Goal: Task Accomplishment & Management: Complete application form

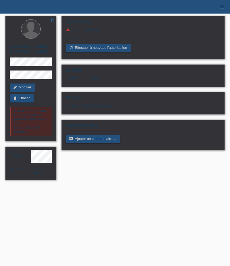
click at [223, 9] on icon "menu" at bounding box center [221, 6] width 5 height 5
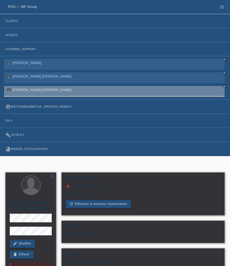
click at [10, 23] on li "Clients" at bounding box center [115, 21] width 230 height 14
click at [11, 22] on link "Clients" at bounding box center [12, 20] width 18 height 3
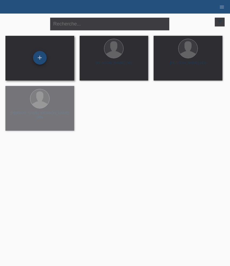
click at [39, 60] on div "+" at bounding box center [40, 58] width 14 height 14
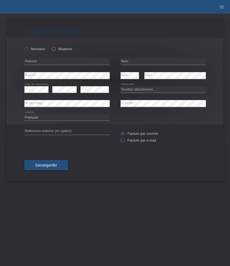
click at [42, 49] on label "Monsieur" at bounding box center [34, 49] width 21 height 4
click at [28, 49] on input "Monsieur" at bounding box center [26, 49] width 4 height 4
radio input "true"
click at [42, 62] on input "text" at bounding box center [66, 61] width 85 height 7
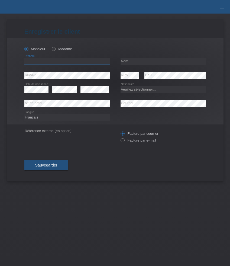
paste input "Zivko"
type input "Zivko"
click at [132, 63] on input "text" at bounding box center [163, 61] width 85 height 7
paste input "Bojic"
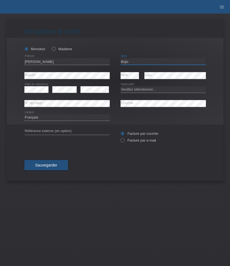
type input "Bojic"
click at [148, 88] on select "Veuillez sélectionner... Suisse Allemagne Autriche Liechtenstein ------------ A…" at bounding box center [163, 89] width 85 height 7
click at [143, 89] on select "Veuillez sélectionner... Suisse Allemagne Autriche Liechtenstein ------------ A…" at bounding box center [163, 89] width 85 height 7
select select "RS"
click at [121, 86] on select "Veuillez sélectionner... Suisse Allemagne Autriche Liechtenstein ------------ A…" at bounding box center [163, 89] width 85 height 7
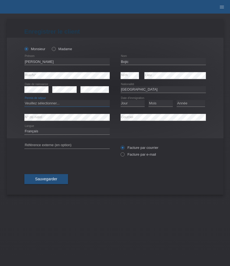
click at [94, 102] on select "Veuillez sélectionner... C B B - Statut de réfugié Autre" at bounding box center [66, 103] width 85 height 7
select select "B"
click at [24, 100] on select "Veuillez sélectionner... C B B - Statut de réfugié Autre" at bounding box center [66, 103] width 85 height 7
click at [129, 103] on select "Jour 01 02 03 04 05 06 07 08 09 10 11" at bounding box center [133, 103] width 24 height 7
select select "26"
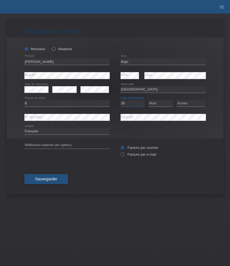
click at [121, 100] on select "Jour 01 02 03 04 05 06 07 08 09 10 11" at bounding box center [133, 103] width 24 height 7
click at [161, 103] on select "Mois 01 02 03 04 05 06 07 08 09 10 11" at bounding box center [161, 103] width 24 height 7
select select "11"
click at [149, 100] on select "Mois 01 02 03 04 05 06 07 08 09 10 11" at bounding box center [161, 103] width 24 height 7
click at [190, 104] on select "Année 2025 2024 2023 2022 2021 2020 2019 2018 2017 2016 2015 2014 2013 2012 201…" at bounding box center [191, 103] width 28 height 7
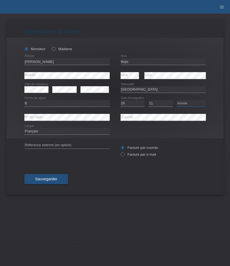
select select "2012"
click at [177, 100] on select "Année 2025 2024 2023 2022 2021 2020 2019 2018 2017 2016 2015 2014 2013 2012 201…" at bounding box center [191, 103] width 28 height 7
click at [132, 155] on label "Facture par e-mail" at bounding box center [139, 154] width 36 height 4
click at [124, 155] on input "Facture par e-mail" at bounding box center [123, 155] width 4 height 7
radio input "true"
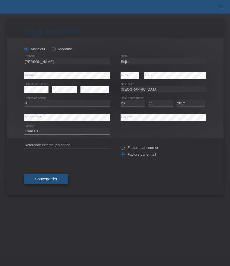
click at [61, 179] on button "Sauvegarder" at bounding box center [46, 179] width 44 height 10
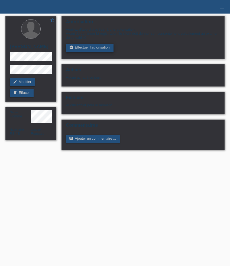
click at [92, 50] on link "assignment_turned_in Effectuer l’autorisation" at bounding box center [89, 48] width 47 height 8
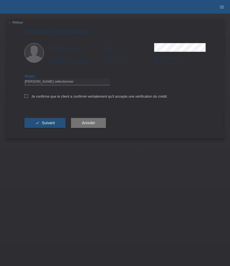
click at [75, 84] on select "Veuillez sélectionner CHF 1.00 - CHF 499.00 CHF 500.00 - CHF 1'999.00 CHF 2'000…" at bounding box center [66, 81] width 85 height 7
select select "3"
click at [24, 79] on select "Veuillez sélectionner CHF 1.00 - CHF 499.00 CHF 500.00 - CHF 1'999.00 CHF 2'000…" at bounding box center [66, 81] width 85 height 7
click at [44, 95] on div "Je confirme que le client a confirmé verbalement qu'il accepte une vérification…" at bounding box center [115, 98] width 182 height 18
click at [44, 95] on label "Je confirme que le client a confirmé verbalement qu'il accepte une vérification…" at bounding box center [95, 96] width 143 height 4
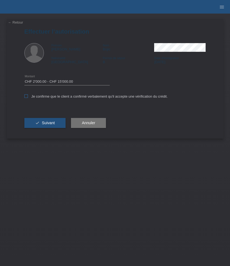
click at [28, 95] on input "Je confirme que le client a confirmé verbalement qu'il accepte une vérification…" at bounding box center [26, 96] width 4 height 4
checkbox input "true"
click at [45, 123] on span "Suivant" at bounding box center [48, 123] width 13 height 4
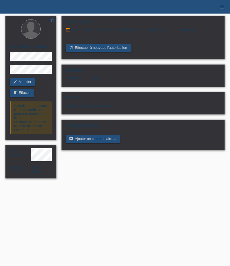
click at [225, 6] on icon "menu" at bounding box center [221, 6] width 5 height 5
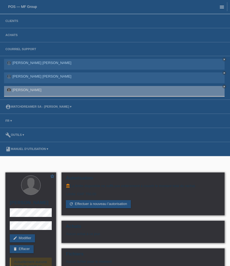
click at [221, 6] on icon "menu" at bounding box center [221, 6] width 5 height 5
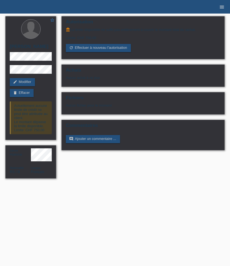
click at [223, 8] on icon "menu" at bounding box center [221, 6] width 5 height 5
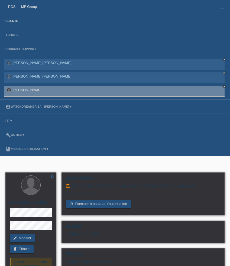
click at [16, 22] on link "Clients" at bounding box center [12, 20] width 18 height 3
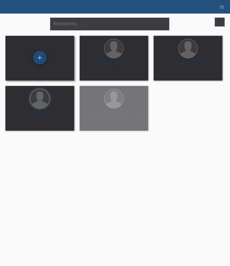
click at [44, 59] on div "+" at bounding box center [40, 58] width 14 height 14
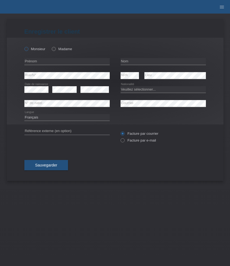
click at [35, 49] on label "Monsieur" at bounding box center [34, 49] width 21 height 4
click at [28, 49] on input "Monsieur" at bounding box center [26, 49] width 4 height 4
radio input "true"
click at [55, 62] on input "text" at bounding box center [66, 61] width 85 height 7
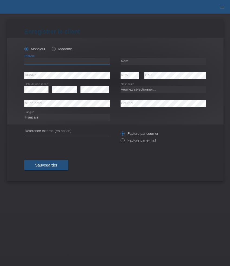
paste input "[PERSON_NAME]"
type input "[PERSON_NAME]"
click at [136, 62] on input "text" at bounding box center [163, 61] width 85 height 7
paste input "Kujundzic"
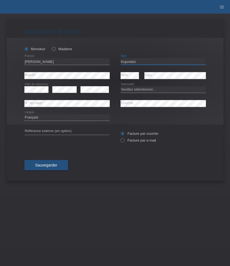
type input "Kujundzic"
click at [153, 91] on select "Veuillez sélectionner... Suisse Allemagne Autriche Liechtenstein ------------ A…" at bounding box center [163, 89] width 85 height 7
select select "CH"
click at [121, 86] on select "Veuillez sélectionner... Suisse Allemagne Autriche Liechtenstein ------------ A…" at bounding box center [163, 89] width 85 height 7
click at [144, 139] on label "Facture par e-mail" at bounding box center [139, 140] width 36 height 4
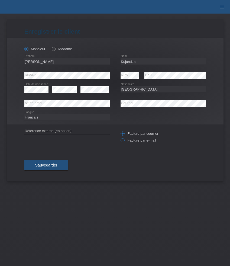
click at [124, 139] on input "Facture par e-mail" at bounding box center [123, 141] width 4 height 7
radio input "true"
click at [47, 163] on button "Sauvegarder" at bounding box center [46, 165] width 44 height 10
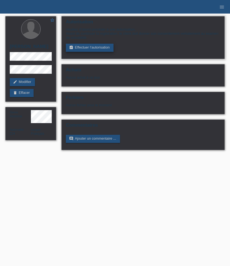
click at [97, 50] on link "assignment_turned_in Effectuer l’autorisation" at bounding box center [89, 48] width 47 height 8
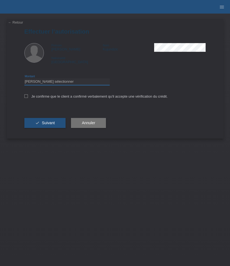
click at [88, 80] on select "Veuillez sélectionner CHF 1.00 - CHF 499.00 CHF 500.00 - CHF 1'999.00 CHF 2'000…" at bounding box center [66, 81] width 85 height 7
select select "3"
click at [24, 79] on select "Veuillez sélectionner CHF 1.00 - CHF 499.00 CHF 500.00 - CHF 1'999.00 CHF 2'000…" at bounding box center [66, 81] width 85 height 7
click at [39, 97] on label "Je confirme que le client a confirmé verbalement qu'il accepte une vérification…" at bounding box center [95, 96] width 143 height 4
click at [28, 97] on input "Je confirme que le client a confirmé verbalement qu'il accepte une vérification…" at bounding box center [26, 96] width 4 height 4
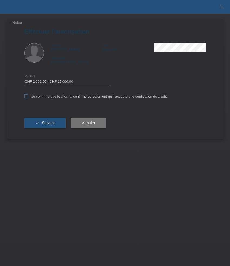
checkbox input "true"
click at [46, 125] on span "Suivant" at bounding box center [48, 123] width 13 height 4
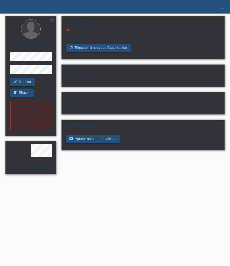
click at [221, 9] on icon "menu" at bounding box center [221, 6] width 5 height 5
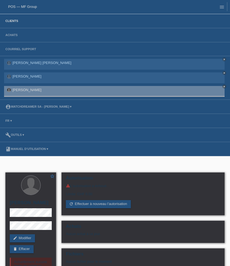
click at [15, 22] on link "Clients" at bounding box center [12, 20] width 18 height 3
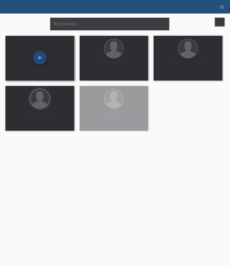
click at [39, 59] on div "+" at bounding box center [40, 58] width 14 height 14
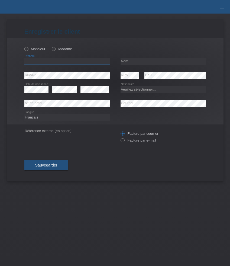
click at [53, 63] on input "text" at bounding box center [66, 61] width 85 height 7
paste input "Victoria"
type input "Victoria"
click at [55, 47] on label "Madame" at bounding box center [62, 49] width 20 height 4
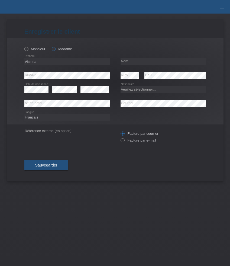
click at [55, 47] on input "Madame" at bounding box center [54, 49] width 4 height 4
radio input "true"
click at [51, 46] on icon at bounding box center [51, 46] width 0 height 0
click at [52, 50] on input "Madame" at bounding box center [54, 49] width 4 height 4
click at [145, 63] on input "text" at bounding box center [163, 61] width 85 height 7
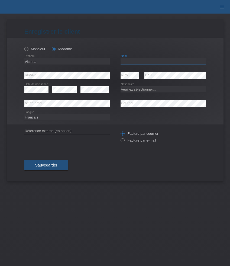
paste input "Pires Dos Santos"
type input "Pires Dos Santos"
click at [138, 91] on select "Veuillez sélectionner... Suisse Allemagne Autriche Liechtenstein ------------ A…" at bounding box center [163, 89] width 85 height 7
click at [152, 89] on select "Veuillez sélectionner... Suisse Allemagne Autriche Liechtenstein ------------ A…" at bounding box center [163, 89] width 85 height 7
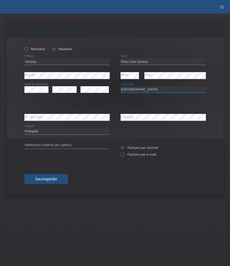
select select "BR"
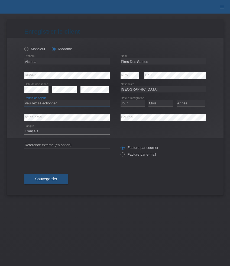
click at [62, 105] on select "Veuillez sélectionner... C B B - Statut de réfugié Autre" at bounding box center [66, 103] width 85 height 7
select select "C"
click at [24, 100] on select "Veuillez sélectionner... C B B - Statut de réfugié Autre" at bounding box center [66, 103] width 85 height 7
click at [131, 103] on select "Jour 01 02 03 04 05 06 07 08 09 10 11" at bounding box center [133, 103] width 24 height 7
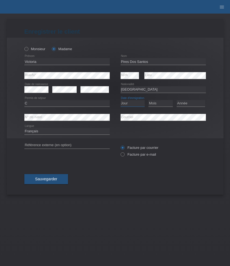
click at [131, 104] on select "Jour 01 02 03 04 05 06 07 08 09 10 11" at bounding box center [133, 103] width 24 height 7
select select "07"
click at [121, 100] on select "Jour 01 02 03 04 05 06 07 08 09 10 11" at bounding box center [133, 103] width 24 height 7
click at [160, 99] on div "Mois 01 02 03 04 05 06 07 08 09 10 11 12 error" at bounding box center [161, 104] width 24 height 14
click at [160, 101] on select "Mois 01 02 03 04 05 06 07 08 09 10 11" at bounding box center [161, 103] width 24 height 7
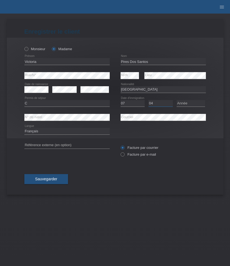
click at [149, 100] on select "Mois 01 02 03 04 05 06 07 08 09 10 11" at bounding box center [161, 103] width 24 height 7
click at [163, 100] on div "Mois 01 02 03 04 05 06 07 08 09 10 11 12 error" at bounding box center [161, 104] width 24 height 14
click at [163, 105] on select "Mois 01 02 03 04 05 06 07 08 09 10 11" at bounding box center [161, 103] width 24 height 7
select select "05"
click at [149, 100] on select "Mois 01 02 03 04 05 06 07 08 09 10 11" at bounding box center [161, 103] width 24 height 7
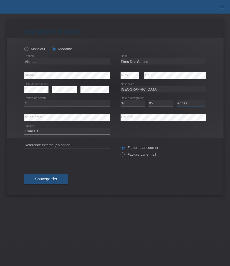
click at [180, 106] on select "Année 2025 2024 2023 2022 2021 2020 2019 2018 2017 2016 2015 2014 2013 2012 201…" at bounding box center [191, 103] width 28 height 7
select select "2012"
click at [177, 100] on select "Année 2025 2024 2023 2022 2021 2020 2019 2018 2017 2016 2015 2014 2013 2012 201…" at bounding box center [191, 103] width 28 height 7
click at [48, 132] on select "Deutsch Français Italiano English" at bounding box center [66, 131] width 85 height 7
select select "de"
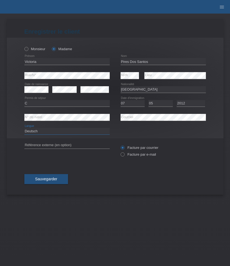
click at [24, 128] on select "Deutsch Français Italiano English" at bounding box center [66, 131] width 85 height 7
click at [138, 155] on label "Facture par e-mail" at bounding box center [139, 154] width 36 height 4
click at [124, 155] on input "Facture par e-mail" at bounding box center [123, 155] width 4 height 7
radio input "true"
click at [57, 179] on span "Sauvegarder" at bounding box center [46, 179] width 22 height 4
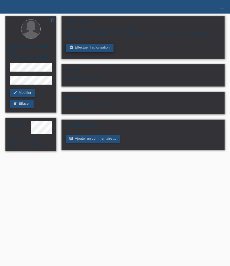
click at [107, 52] on link "assignment_turned_in Effectuer l’autorisation" at bounding box center [89, 48] width 47 height 8
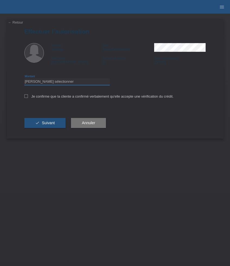
click at [96, 80] on select "Veuillez sélectionner CHF 1.00 - CHF 499.00 CHF 500.00 - CHF 1'999.00 CHF 2'000…" at bounding box center [66, 81] width 85 height 7
select select "3"
click at [24, 79] on select "Veuillez sélectionner CHF 1.00 - CHF 499.00 CHF 500.00 - CHF 1'999.00 CHF 2'000…" at bounding box center [66, 81] width 85 height 7
click at [31, 96] on label "Je confirme que la cliente a confirmé verbalement qu'elle accepte une vérificat…" at bounding box center [98, 96] width 149 height 4
click at [28, 96] on input "Je confirme que la cliente a confirmé verbalement qu'elle accepte une vérificat…" at bounding box center [26, 96] width 4 height 4
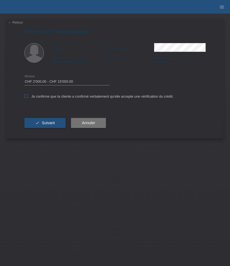
checkbox input "true"
click at [53, 124] on span "Suivant" at bounding box center [48, 123] width 13 height 4
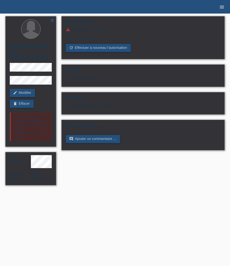
click at [222, 8] on icon "menu" at bounding box center [221, 6] width 5 height 5
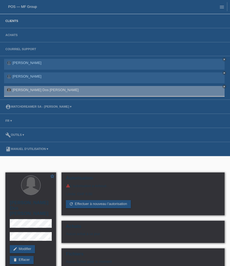
click at [15, 23] on link "Clients" at bounding box center [12, 20] width 18 height 3
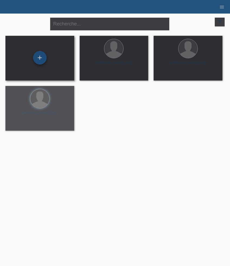
click at [39, 58] on div "+" at bounding box center [40, 58] width 14 height 14
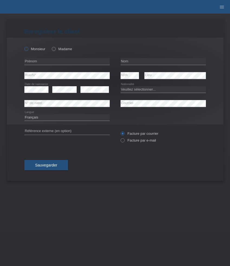
click at [39, 51] on label "Monsieur" at bounding box center [34, 49] width 21 height 4
click at [28, 50] on input "Monsieur" at bounding box center [26, 49] width 4 height 4
radio input "true"
click at [61, 62] on input "text" at bounding box center [66, 61] width 85 height 7
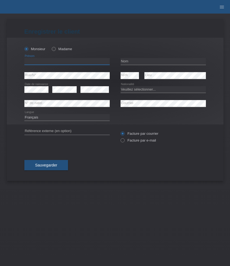
paste input "[PERSON_NAME]"
type input "[PERSON_NAME]"
click at [133, 58] on div "error Nom" at bounding box center [163, 62] width 85 height 14
click at [133, 59] on input "text" at bounding box center [163, 61] width 85 height 7
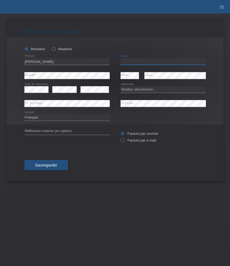
paste input "[PERSON_NAME]"
type input "[PERSON_NAME]"
click at [66, 93] on icon at bounding box center [64, 93] width 24 height 0
click at [139, 86] on div "Veuillez sélectionner... Suisse Allemagne Autriche Liechtenstein ------------ A…" at bounding box center [163, 90] width 85 height 14
click at [139, 88] on select "Veuillez sélectionner... Suisse Allemagne Autriche Liechtenstein ------------ A…" at bounding box center [163, 89] width 85 height 7
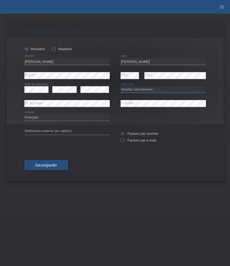
select select "CH"
click at [121, 86] on select "Veuillez sélectionner... Suisse Allemagne Autriche Liechtenstein ------------ A…" at bounding box center [163, 89] width 85 height 7
click at [68, 121] on select "Deutsch Français Italiano English" at bounding box center [66, 117] width 85 height 7
select select "de"
click at [24, 114] on select "Deutsch Français Italiano English" at bounding box center [66, 117] width 85 height 7
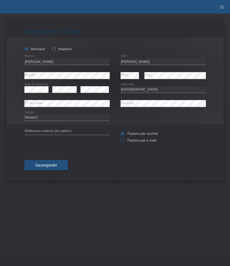
click at [138, 142] on label "Facture par e-mail" at bounding box center [139, 140] width 36 height 4
click at [124, 142] on input "Facture par e-mail" at bounding box center [123, 141] width 4 height 7
radio input "true"
click at [47, 168] on button "Sauvegarder" at bounding box center [46, 165] width 44 height 10
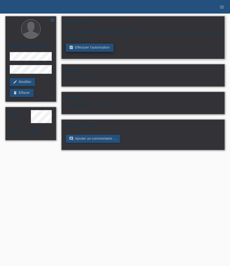
click at [106, 48] on link "assignment_turned_in Effectuer l’autorisation" at bounding box center [89, 48] width 47 height 8
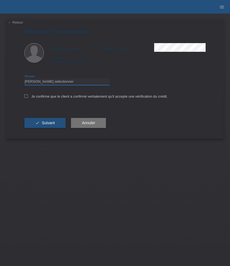
click at [90, 83] on select "Veuillez sélectionner CHF 1.00 - CHF 499.00 CHF 500.00 - CHF 1'999.00 CHF 2'000…" at bounding box center [66, 81] width 85 height 7
select select "3"
click at [24, 79] on select "Veuillez sélectionner CHF 1.00 - CHF 499.00 CHF 500.00 - CHF 1'999.00 CHF 2'000…" at bounding box center [66, 81] width 85 height 7
click at [49, 98] on label "Je confirme que le client a confirmé verbalement qu'il accepte une vérification…" at bounding box center [95, 96] width 143 height 4
click at [28, 98] on input "Je confirme que le client a confirmé verbalement qu'il accepte une vérification…" at bounding box center [26, 96] width 4 height 4
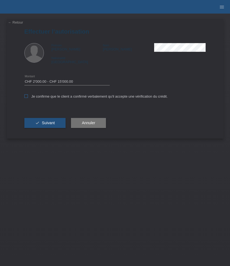
checkbox input "true"
click at [49, 121] on button "check Suivant" at bounding box center [45, 123] width 42 height 10
